Goal: Information Seeking & Learning: Understand process/instructions

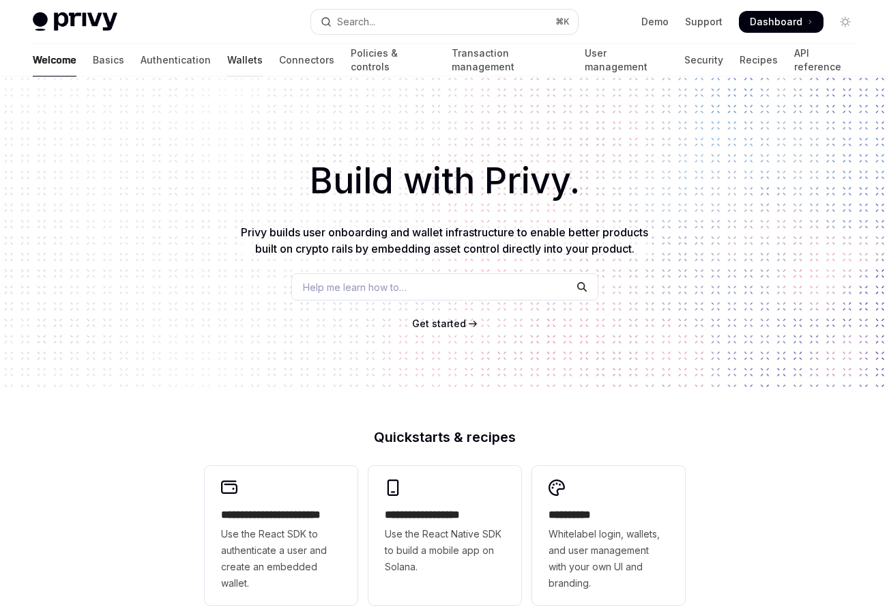
click at [227, 64] on link "Wallets" at bounding box center [244, 60] width 35 height 33
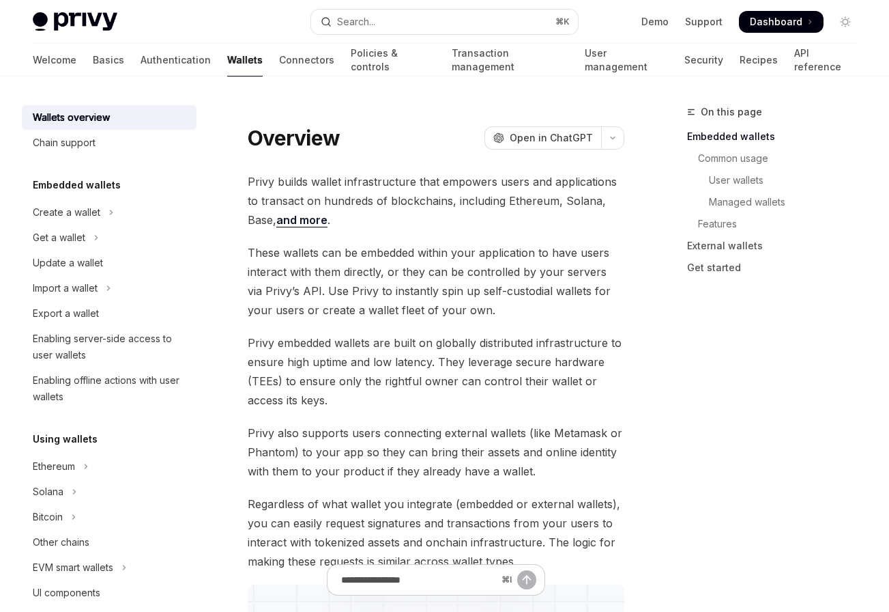
click at [414, 286] on span "These wallets can be embedded within your application to have users interact wi…" at bounding box center [436, 281] width 377 height 76
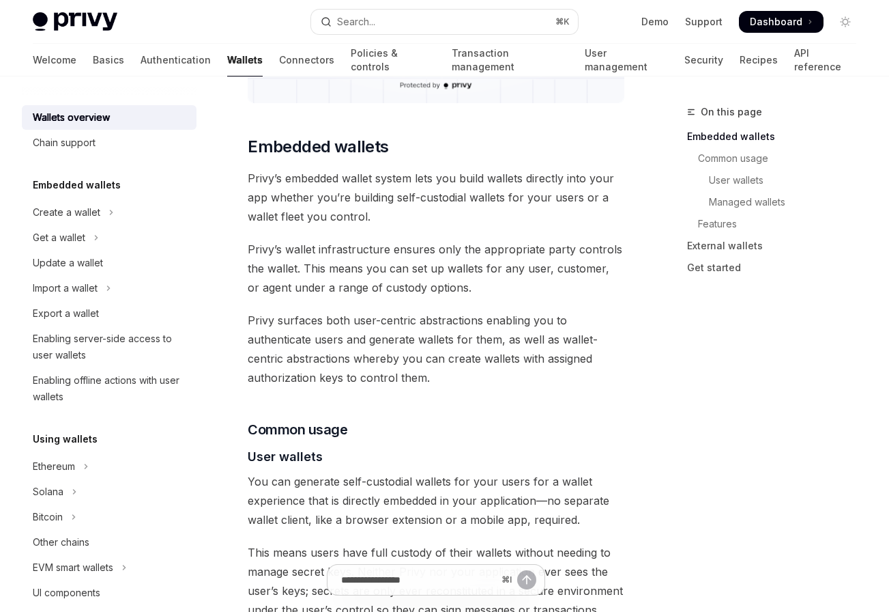
scroll to position [672, 0]
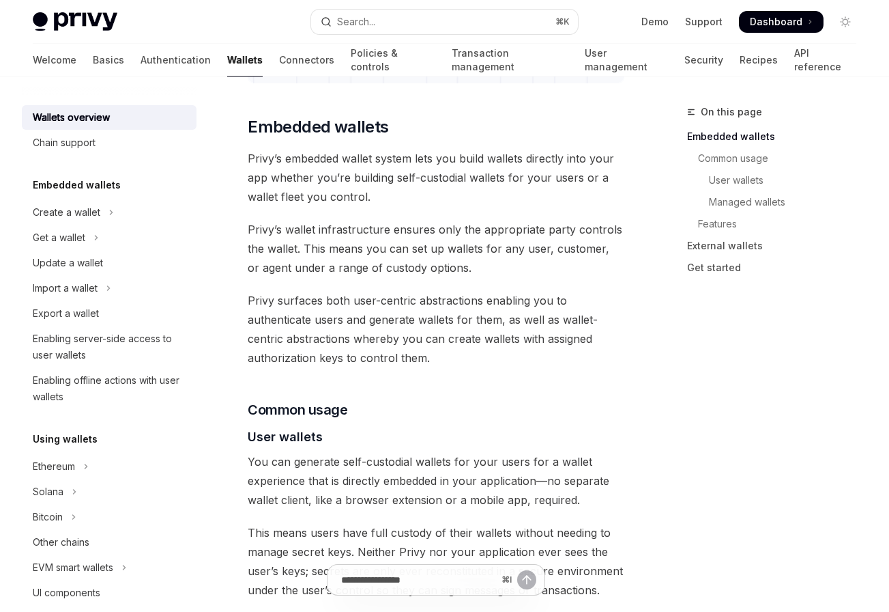
click at [407, 357] on span "Privy surfaces both user-centric abstractions enabling you to authenticate user…" at bounding box center [436, 329] width 377 height 76
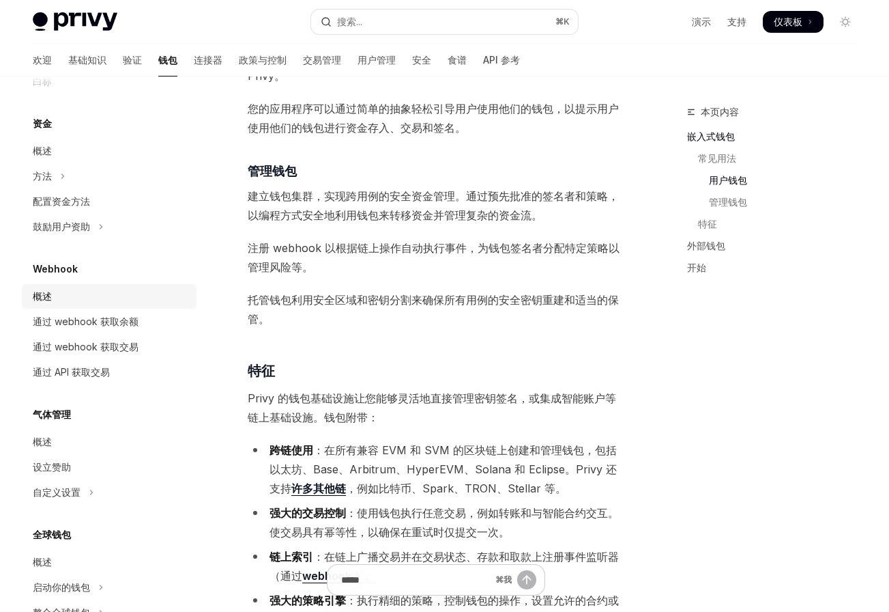
scroll to position [460, 0]
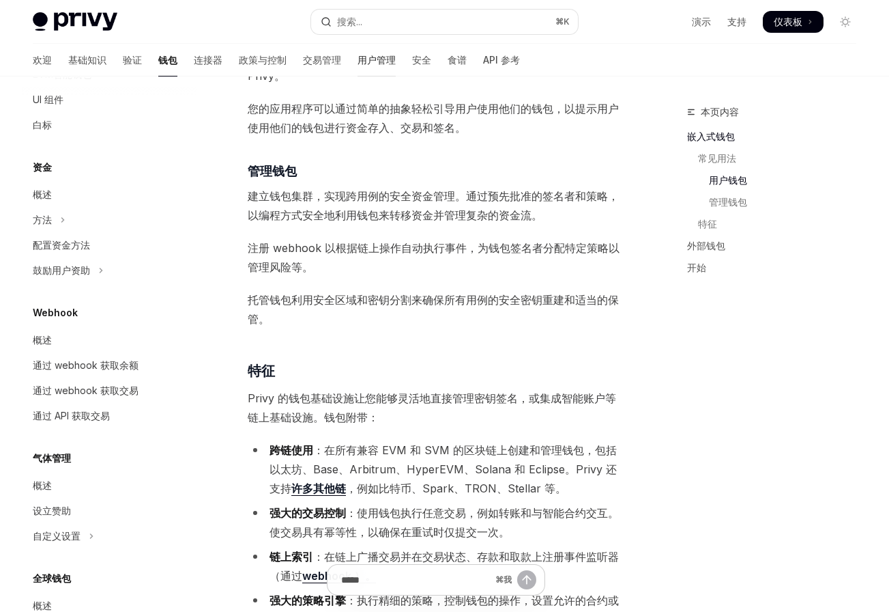
click at [358, 62] on font "用户管理" at bounding box center [377, 60] width 38 height 12
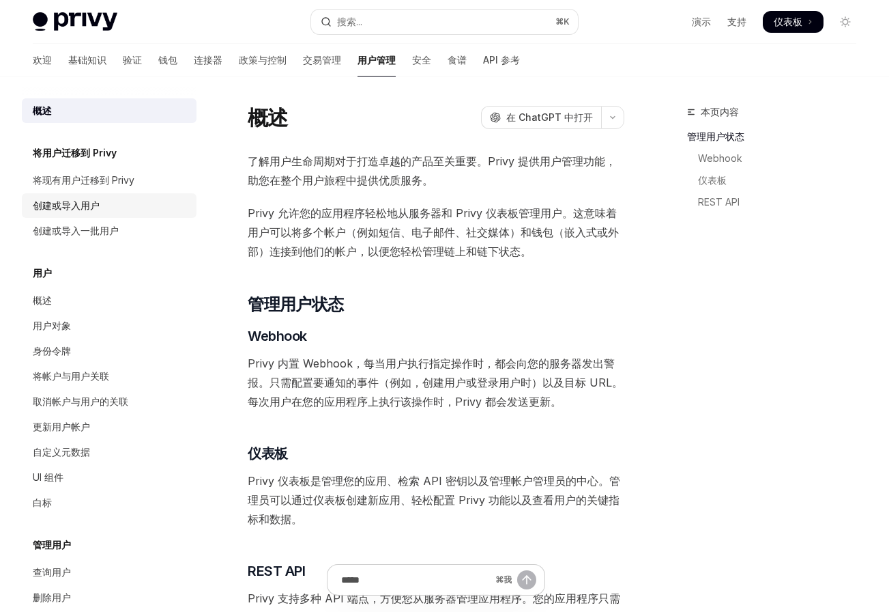
click at [107, 203] on div "创建或导入用户" at bounding box center [111, 205] width 156 height 16
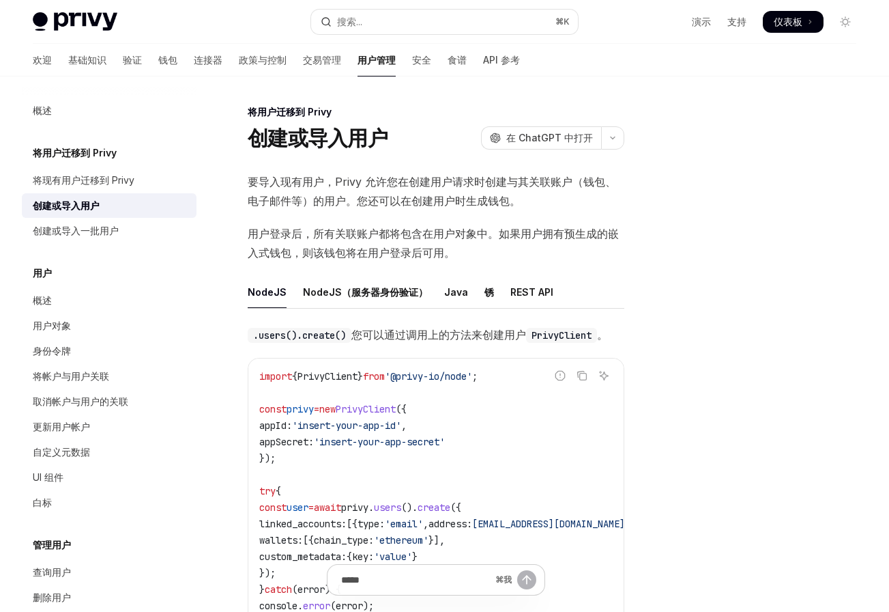
click at [326, 395] on code "import { PrivyClient } from '@privy-io/node' ; const privy = new PrivyClient ({…" at bounding box center [469, 499] width 420 height 262
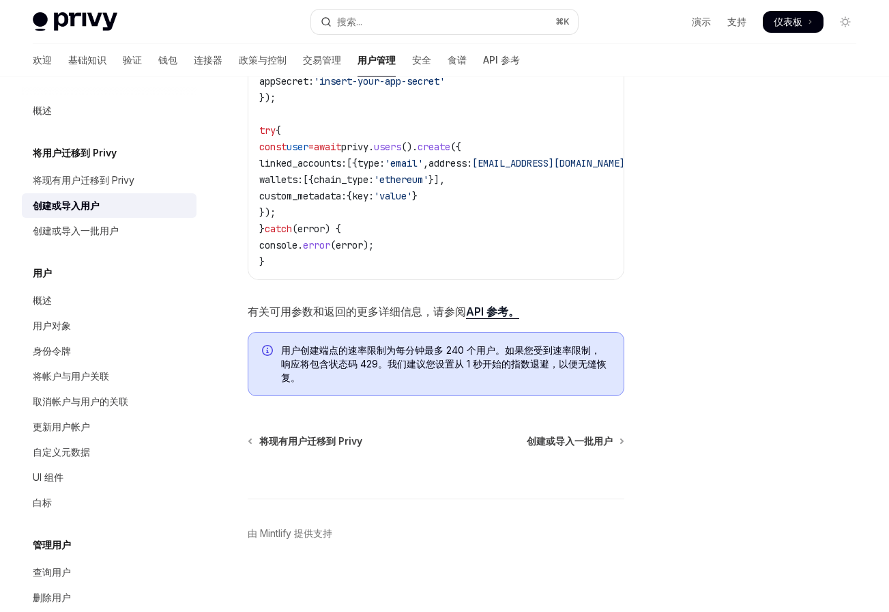
scroll to position [371, 0]
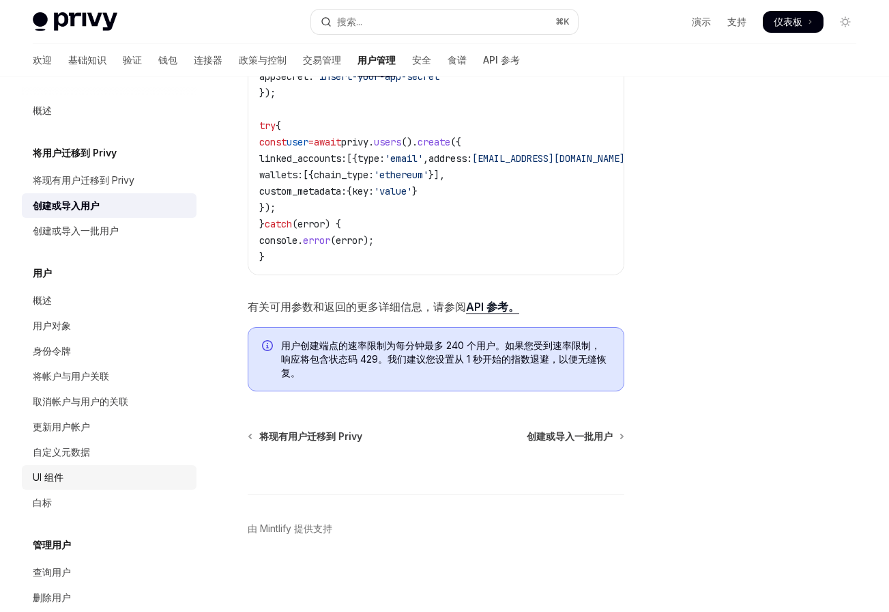
click at [66, 476] on div "UI 组件" at bounding box center [111, 477] width 156 height 16
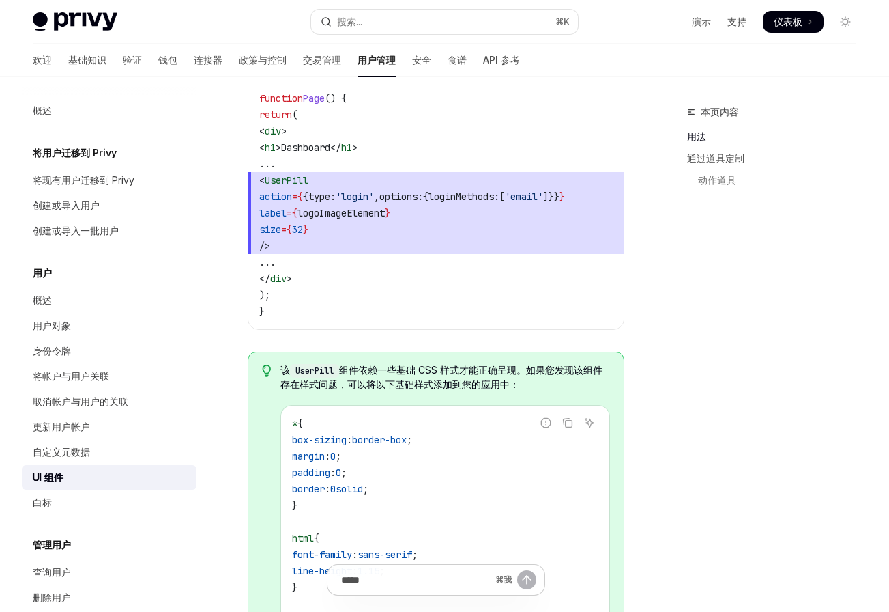
scroll to position [1168, 0]
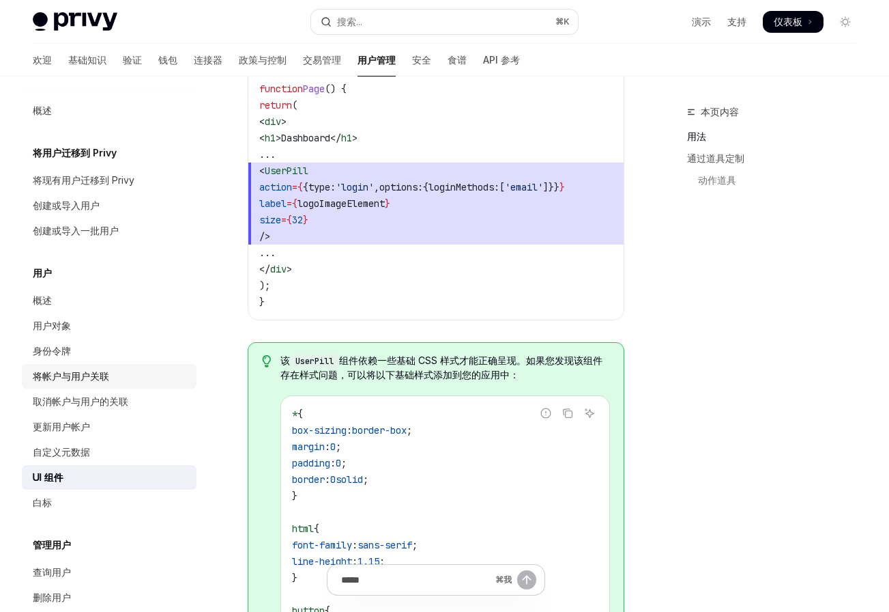
click at [112, 378] on div "将帐户与用户关联" at bounding box center [111, 376] width 156 height 16
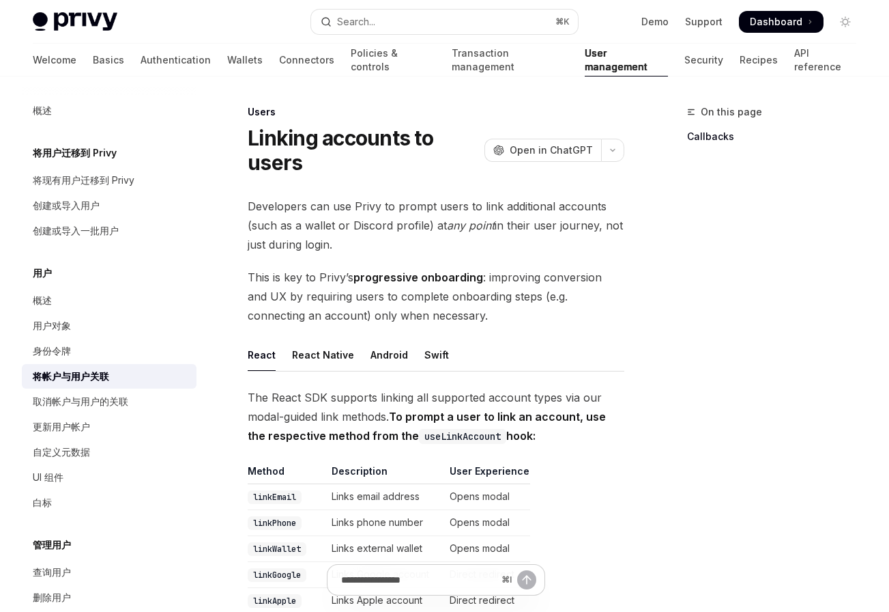
type textarea "*"
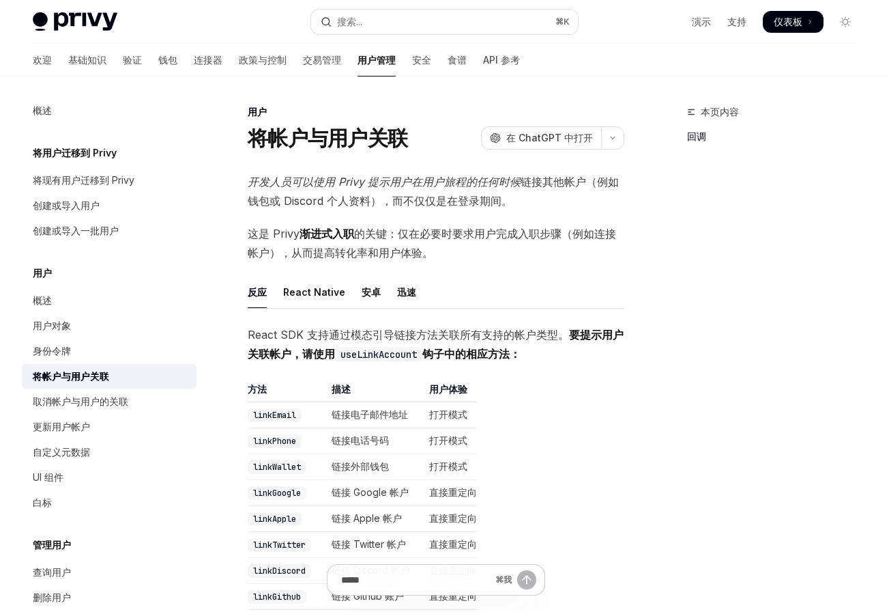
click at [793, 16] on font "仪表板" at bounding box center [788, 22] width 29 height 12
